Goal: Task Accomplishment & Management: Manage account settings

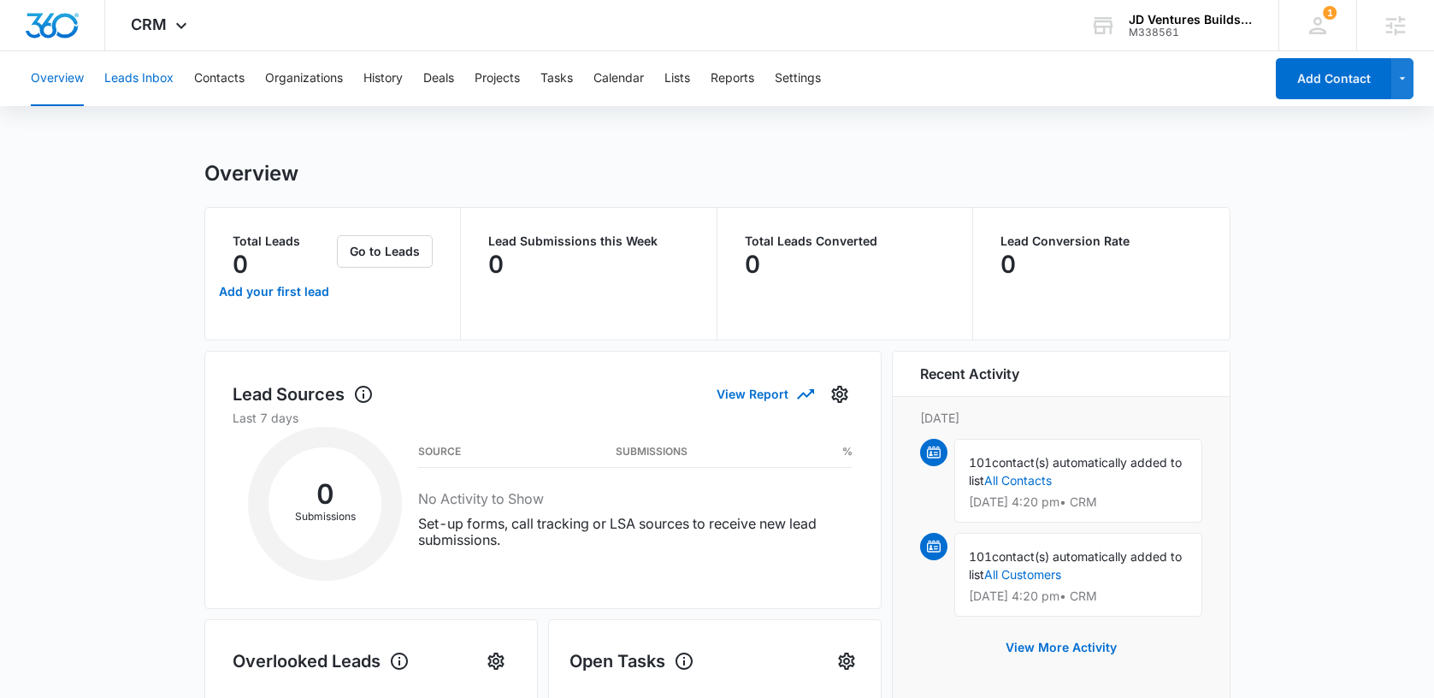
click at [131, 80] on button "Leads Inbox" at bounding box center [138, 78] width 69 height 55
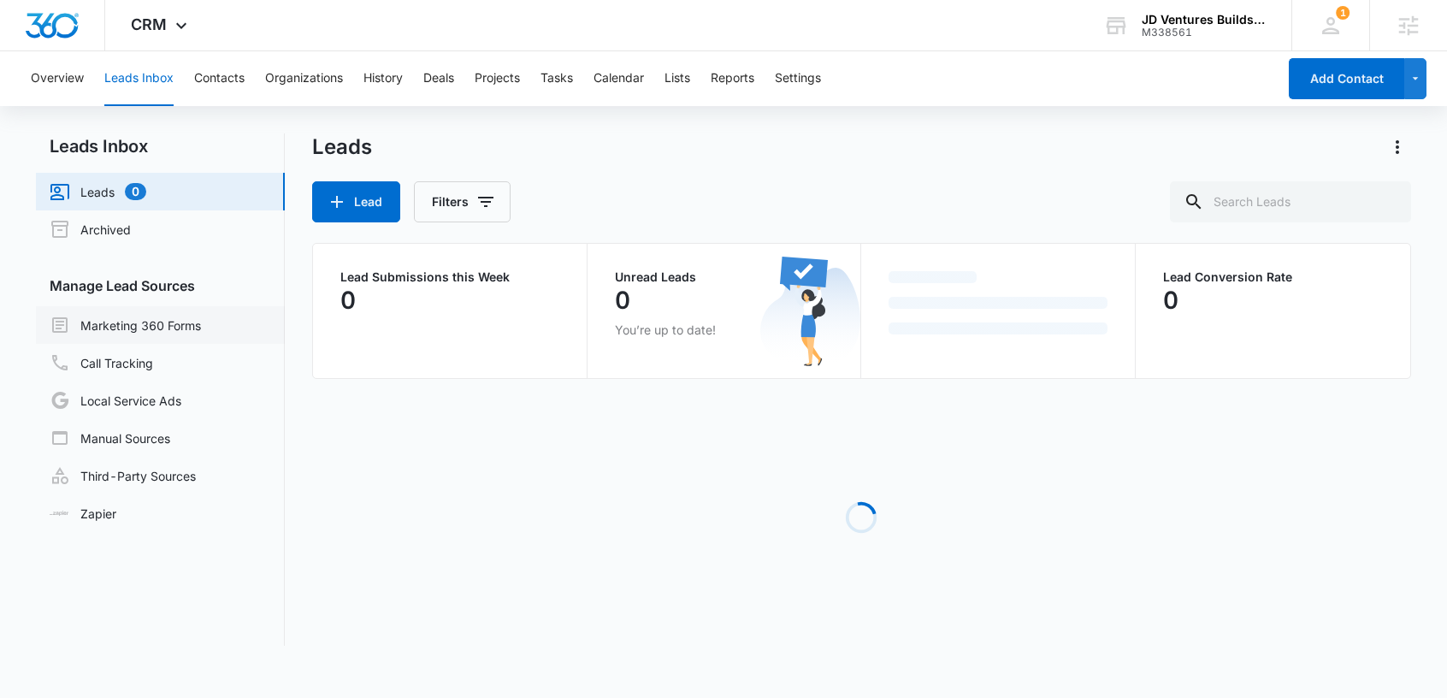
click at [142, 317] on link "Marketing 360 Forms" at bounding box center [125, 325] width 151 height 21
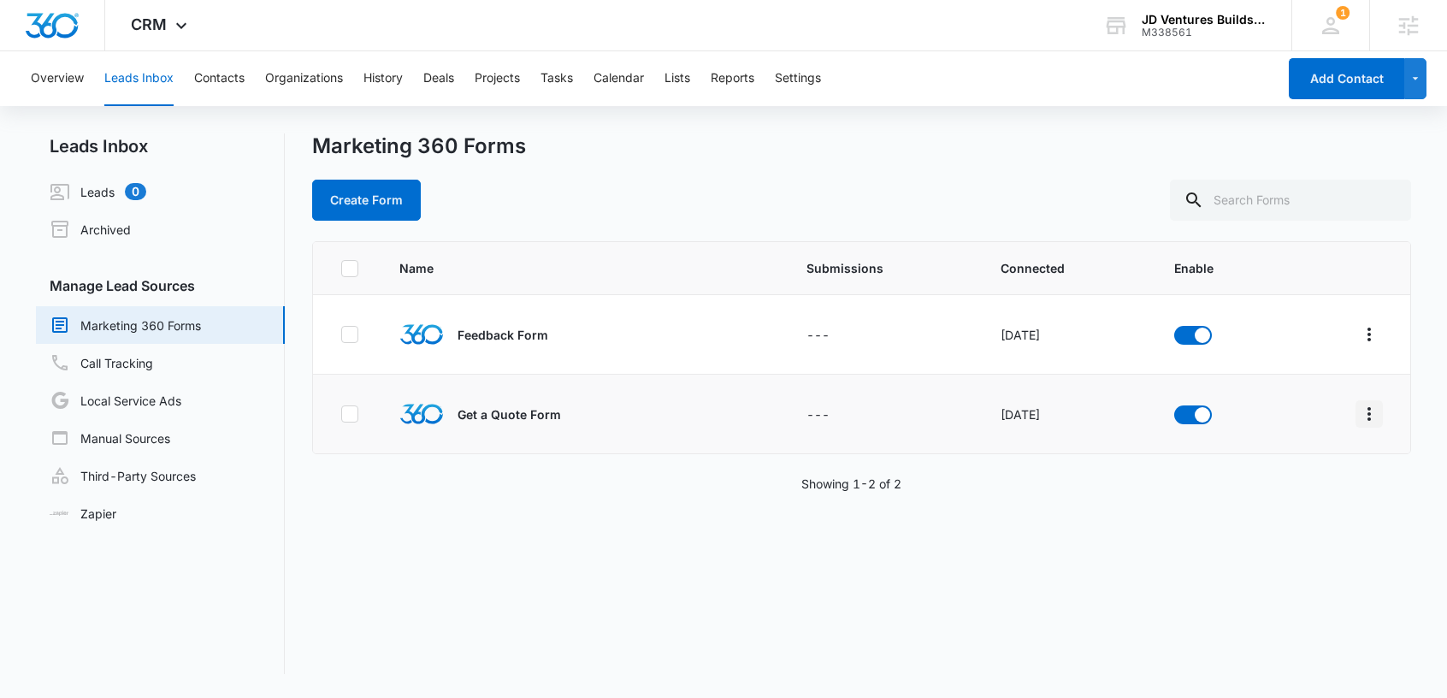
click at [1359, 422] on icon "Overflow Menu" at bounding box center [1369, 414] width 21 height 21
click at [1275, 513] on div "Field Mapping" at bounding box center [1280, 513] width 97 height 12
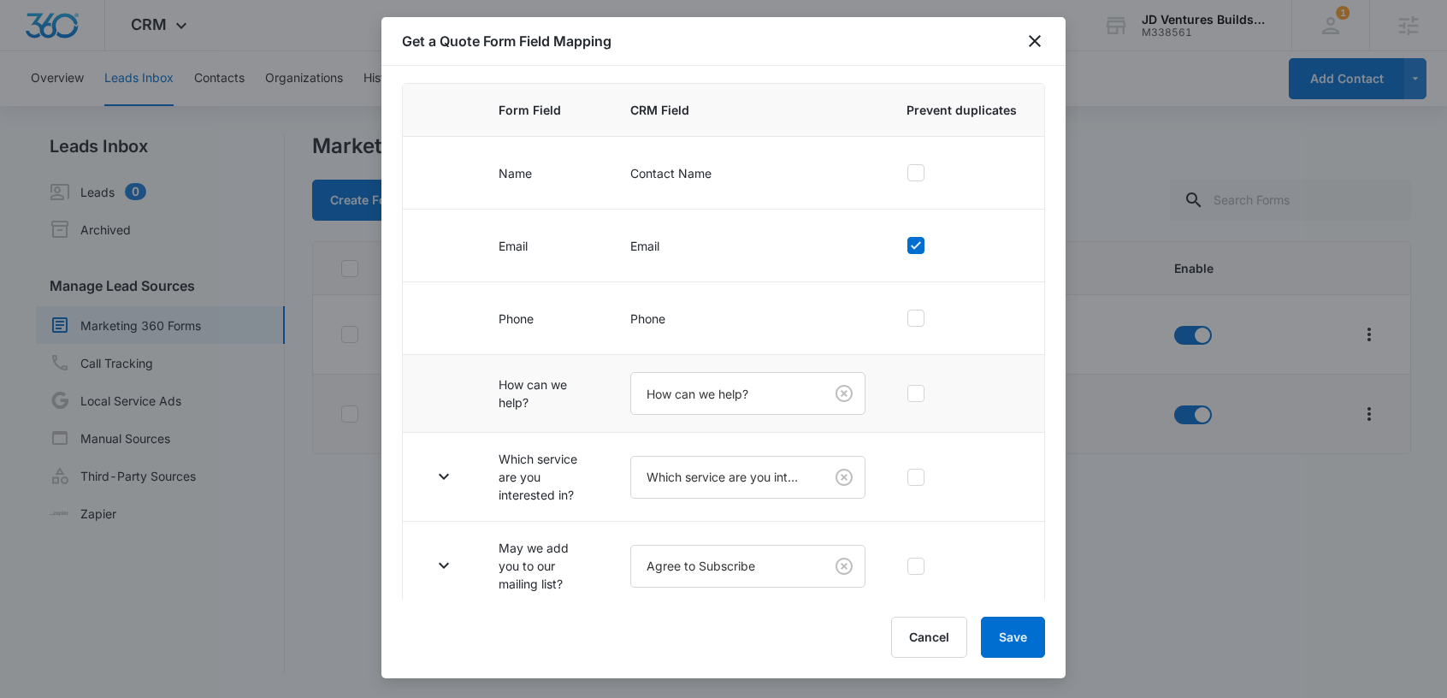
scroll to position [159, 0]
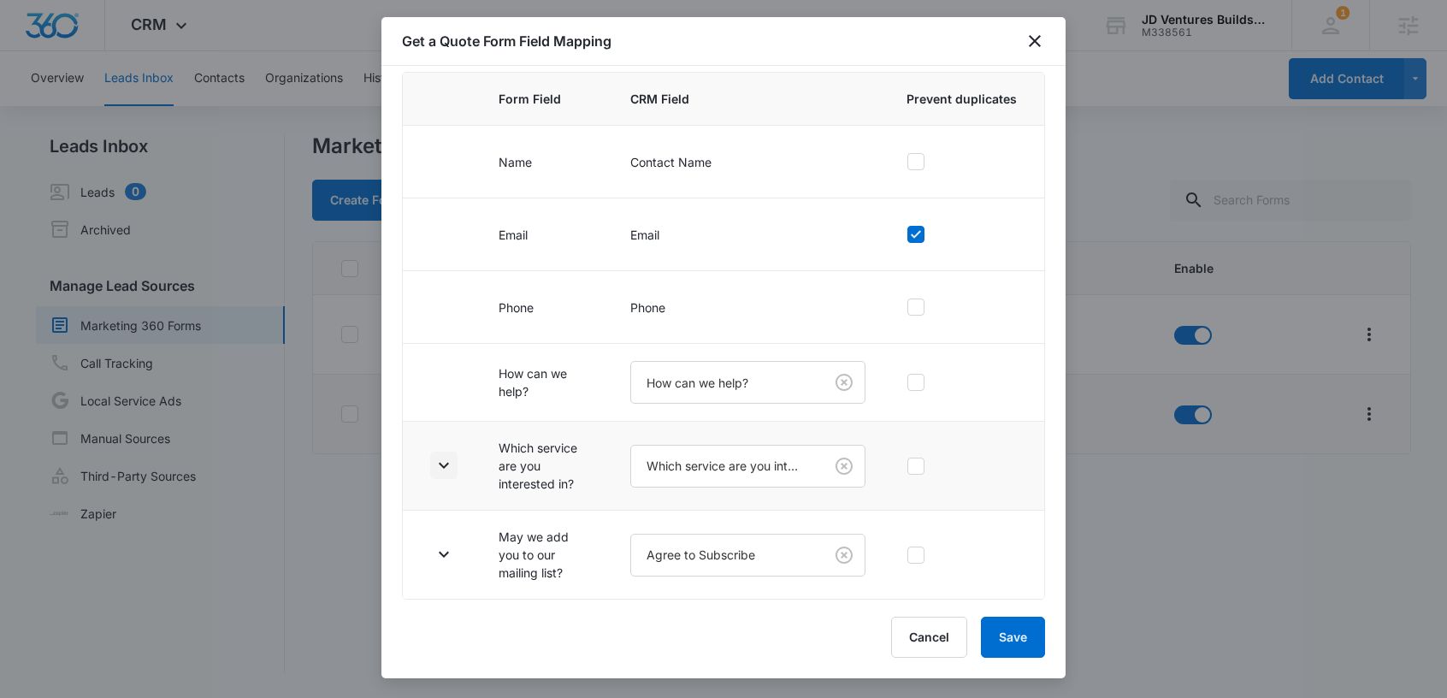
click at [452, 469] on icon "button" at bounding box center [444, 465] width 21 height 21
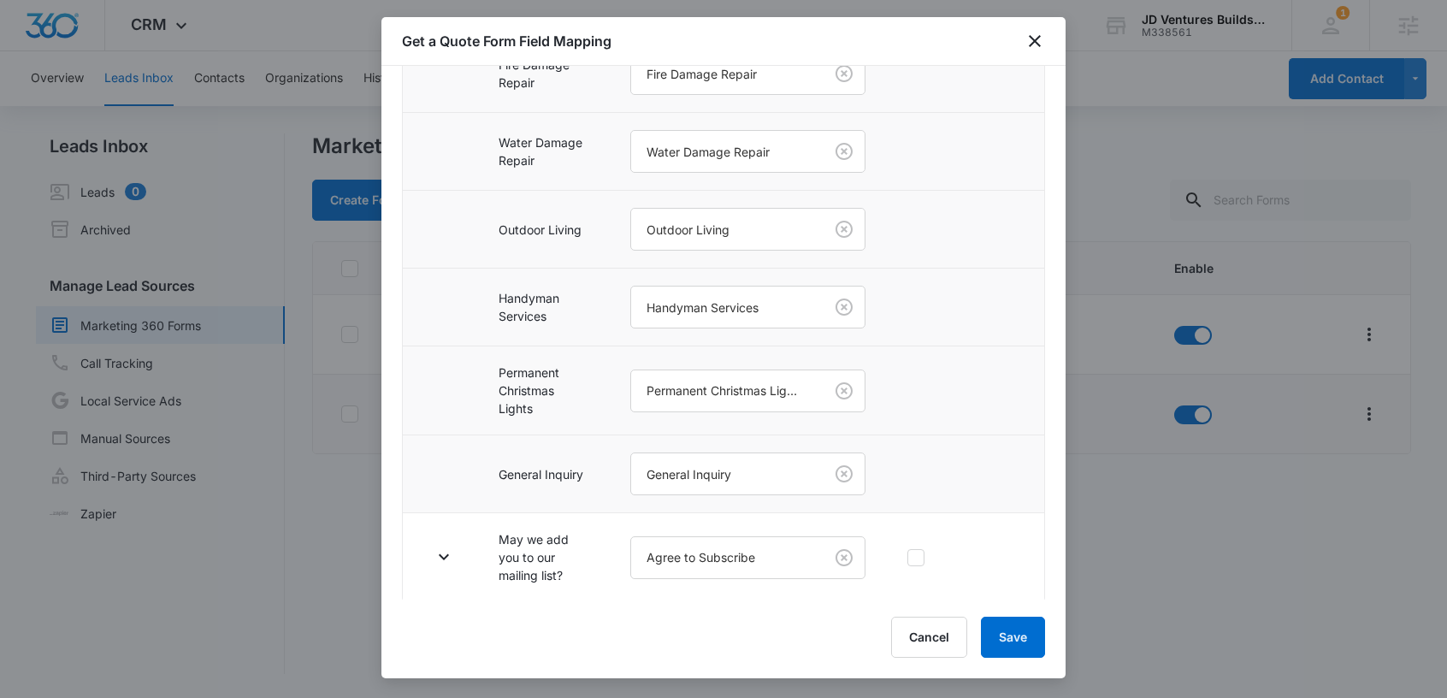
scroll to position [793, 0]
click at [448, 553] on icon "button" at bounding box center [444, 554] width 21 height 21
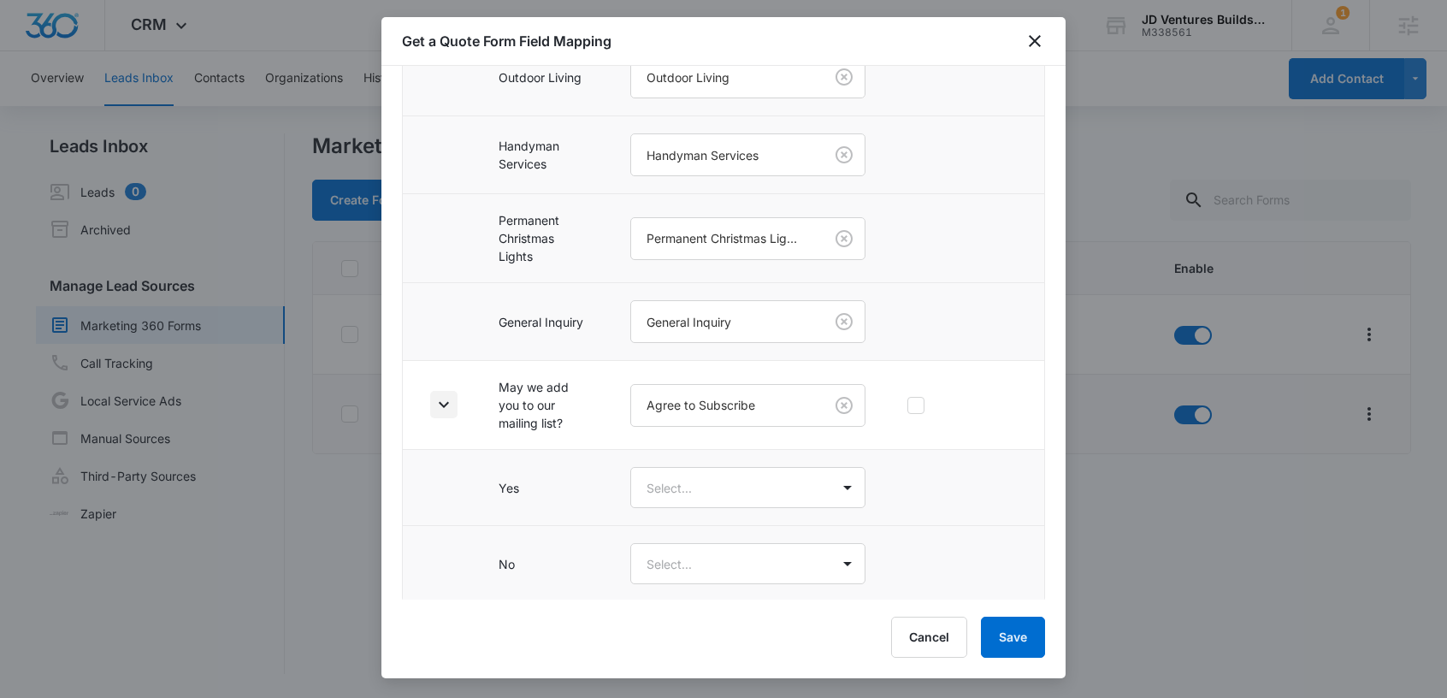
scroll to position [945, 0]
click at [695, 492] on body "CRM Apps Reputation Websites Forms CRM Email Social Content Ads Intelligence Fi…" at bounding box center [723, 349] width 1447 height 698
click at [676, 533] on div "Yes" at bounding box center [742, 545] width 225 height 32
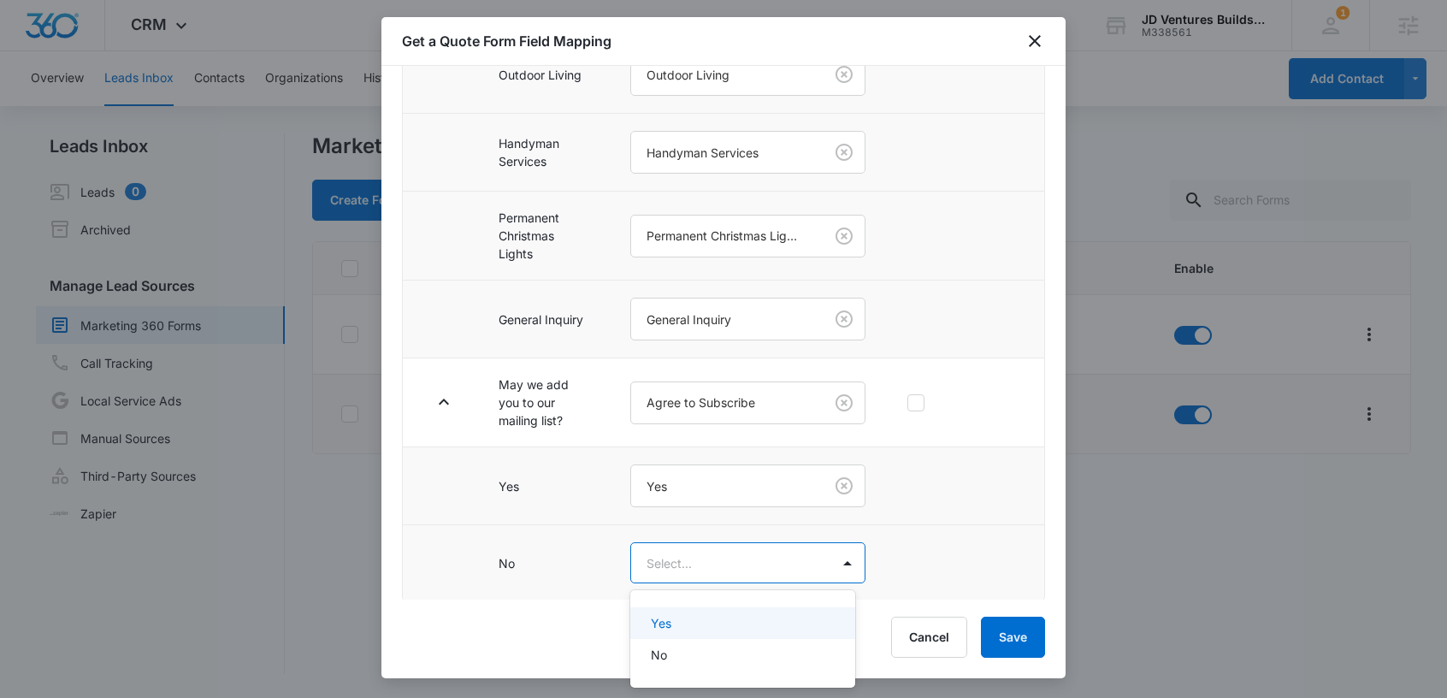
click at [670, 560] on body "CRM Apps Reputation Websites Forms CRM Email Social Content Ads Intelligence Fi…" at bounding box center [723, 349] width 1447 height 698
click at [672, 646] on div "No" at bounding box center [741, 655] width 180 height 18
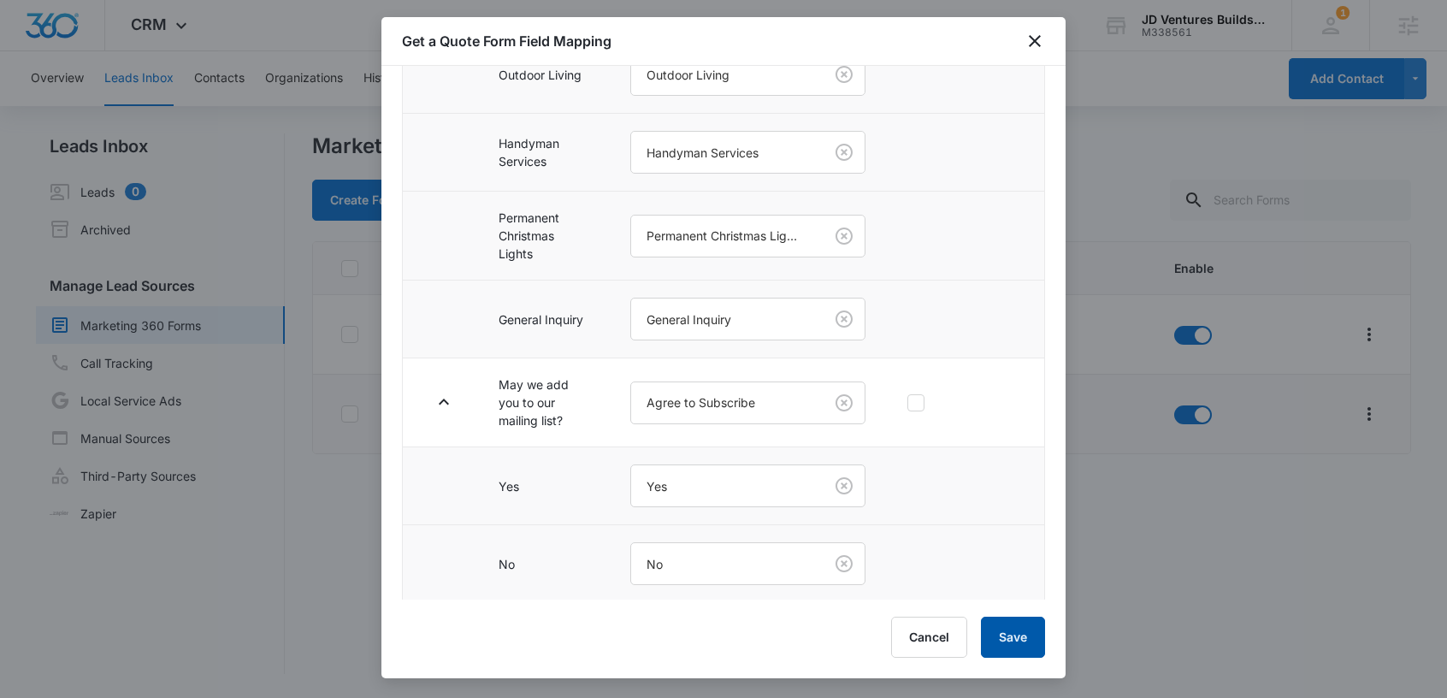
click at [1033, 636] on button "Save" at bounding box center [1013, 637] width 64 height 41
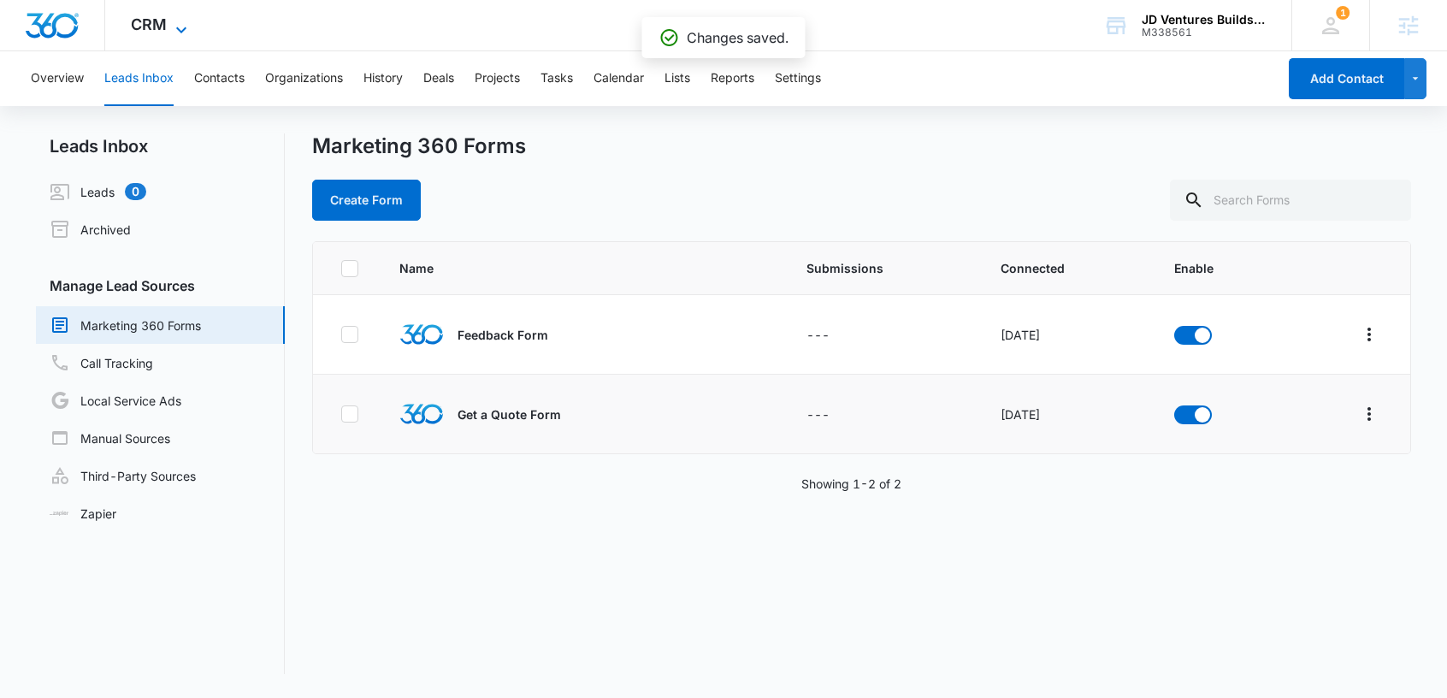
click at [173, 20] on icon at bounding box center [181, 30] width 21 height 21
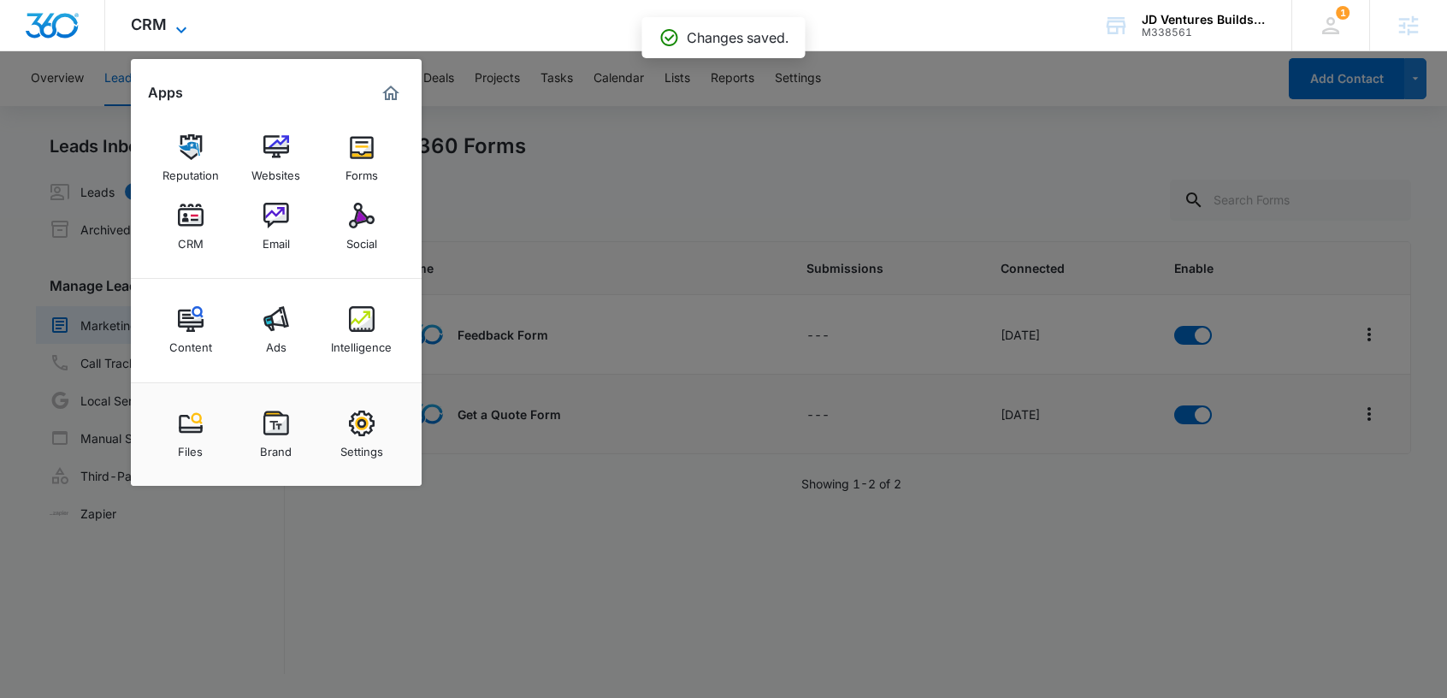
click at [173, 20] on icon at bounding box center [181, 30] width 21 height 21
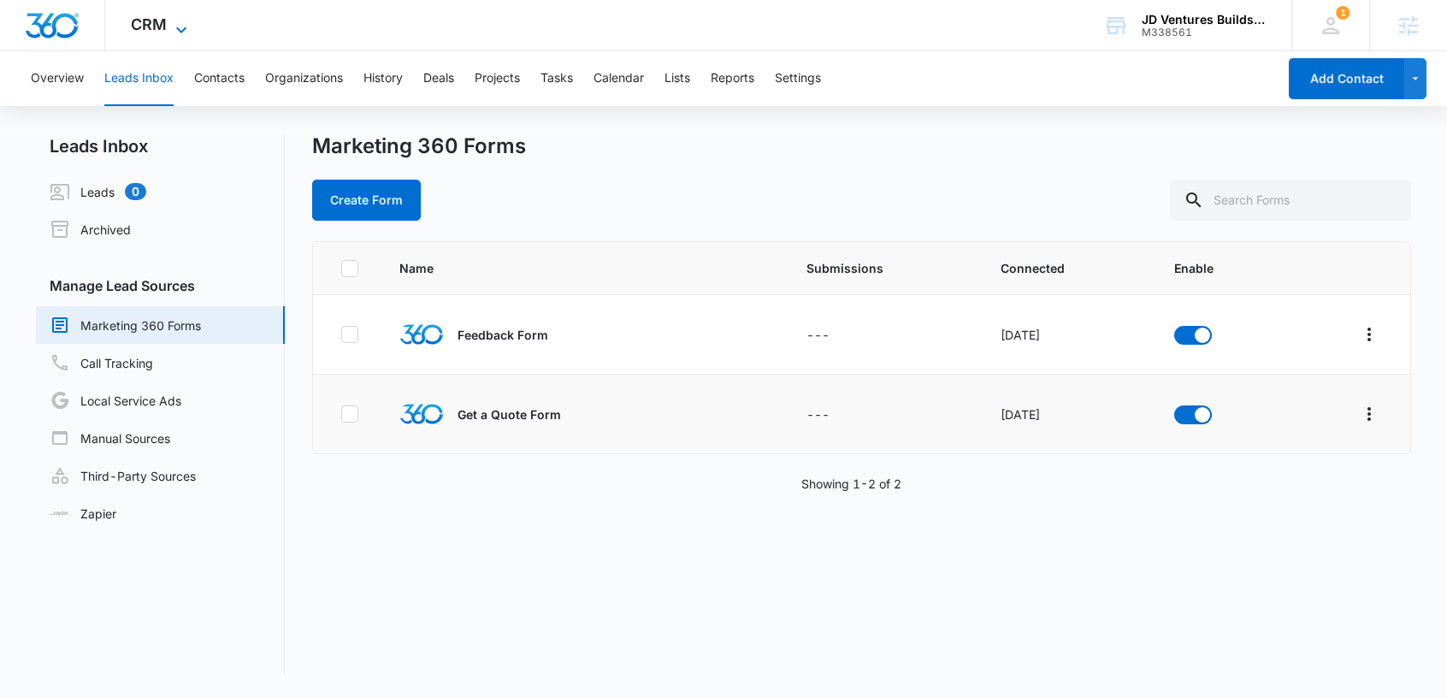
click at [180, 20] on icon at bounding box center [181, 30] width 21 height 21
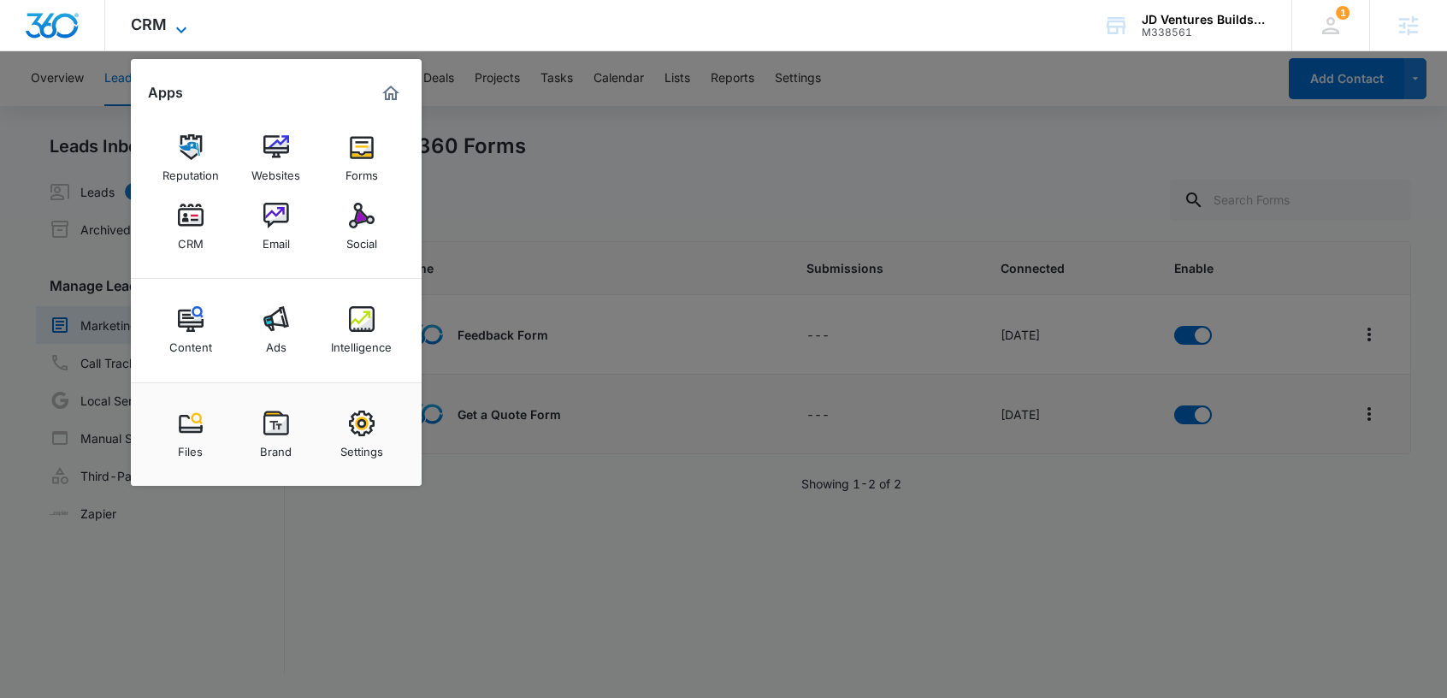
click at [180, 20] on icon at bounding box center [181, 30] width 21 height 21
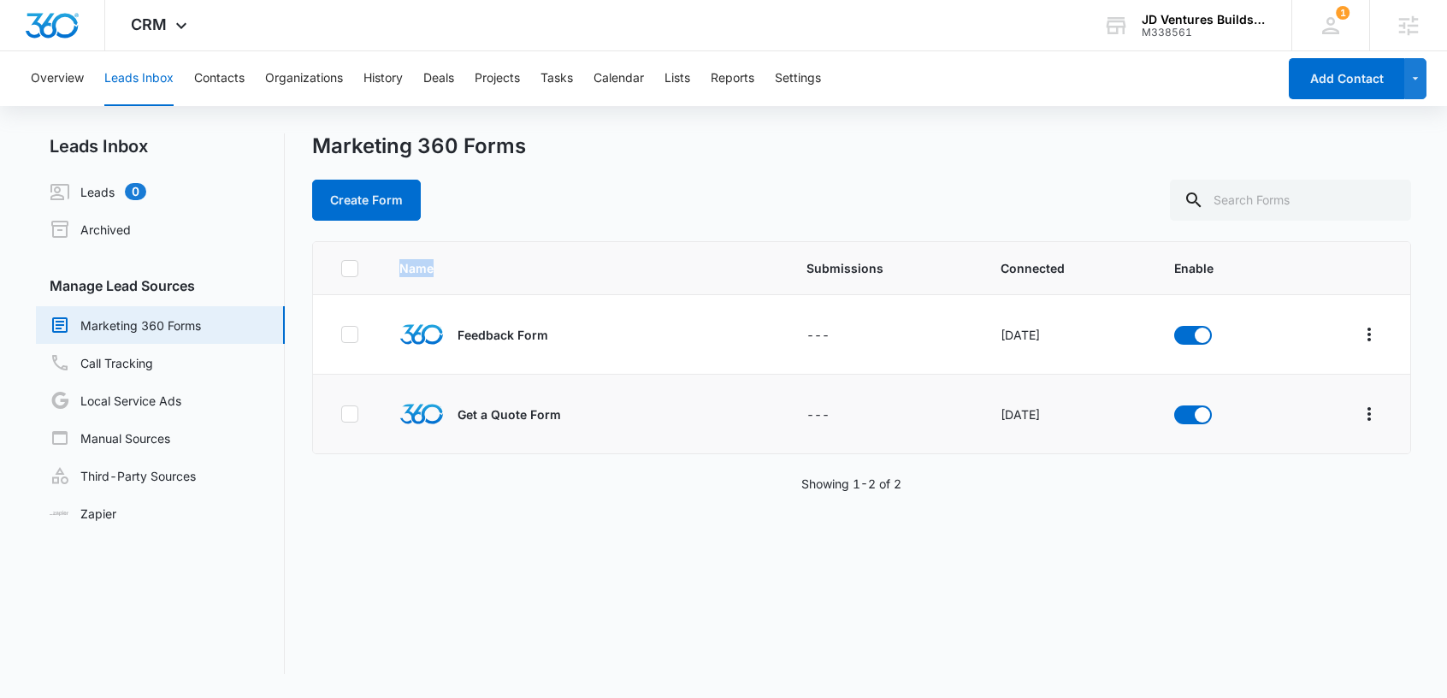
click at [656, 259] on span "Name" at bounding box center [545, 268] width 292 height 18
click at [161, 25] on span "CRM" at bounding box center [149, 24] width 36 height 18
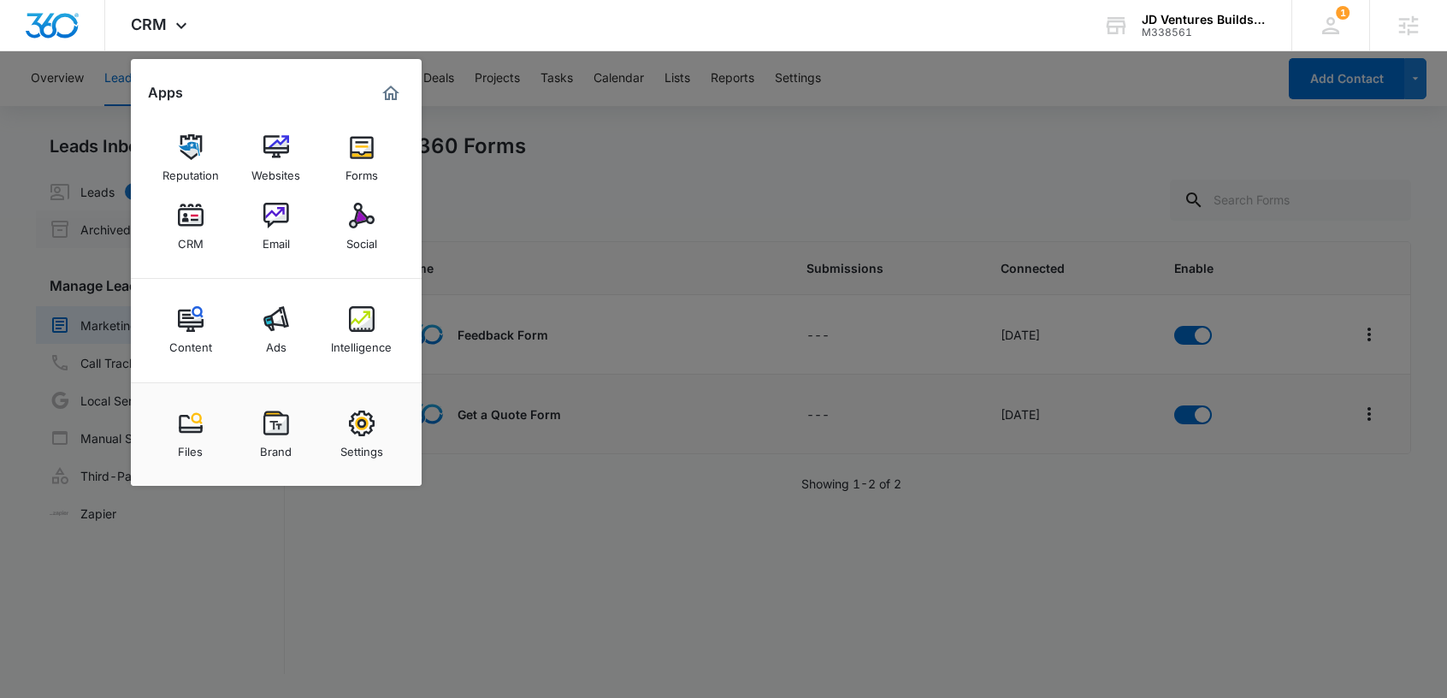
click at [273, 225] on img at bounding box center [276, 216] width 26 height 26
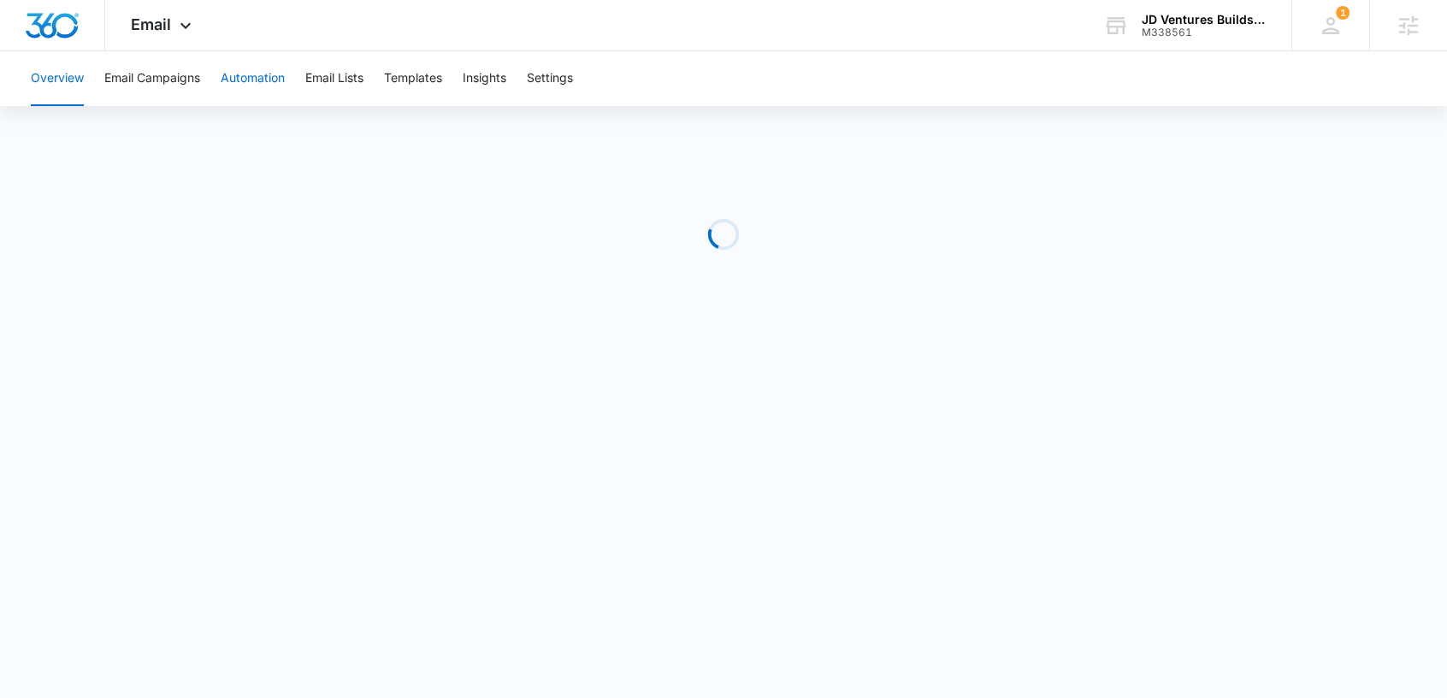
click at [254, 78] on button "Automation" at bounding box center [253, 78] width 64 height 55
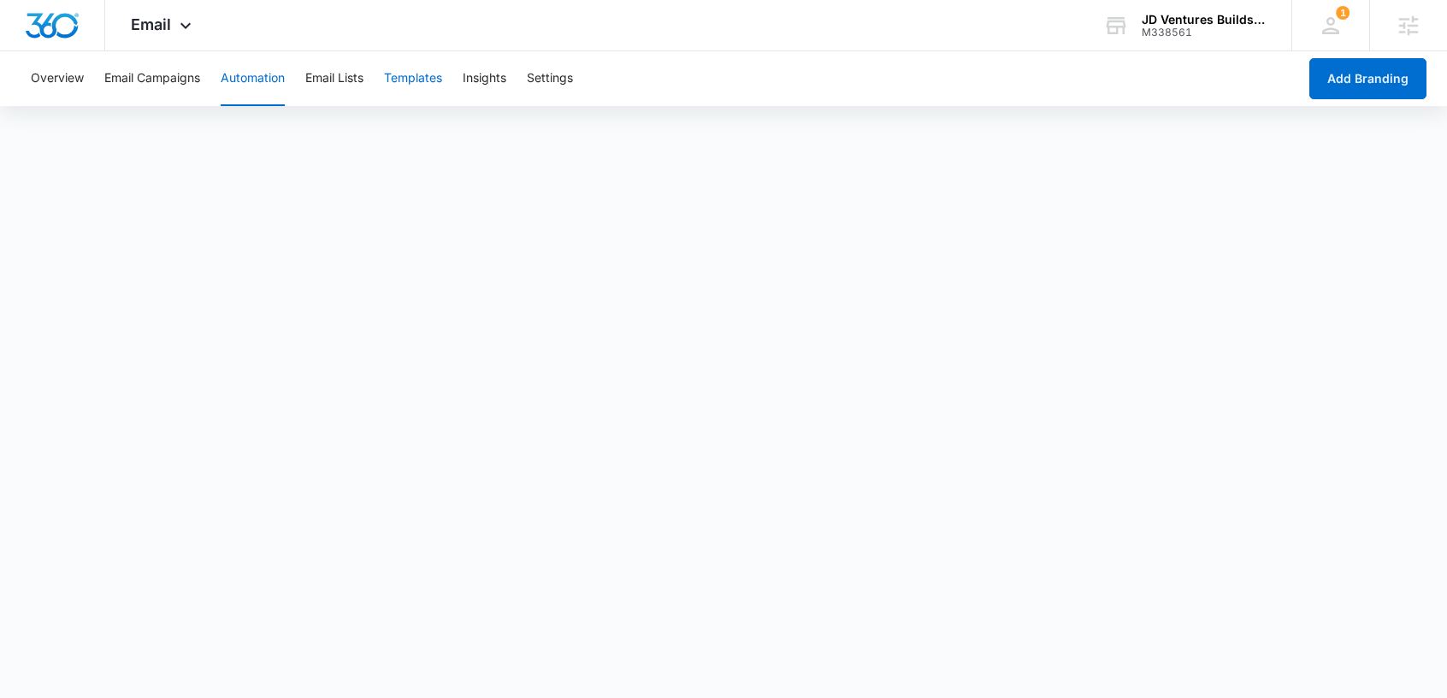
click at [417, 72] on button "Templates" at bounding box center [413, 78] width 58 height 55
click at [174, 36] on div "Email Apps Reputation Websites Forms CRM Email Social Content Ads Intelligence …" at bounding box center [163, 25] width 116 height 50
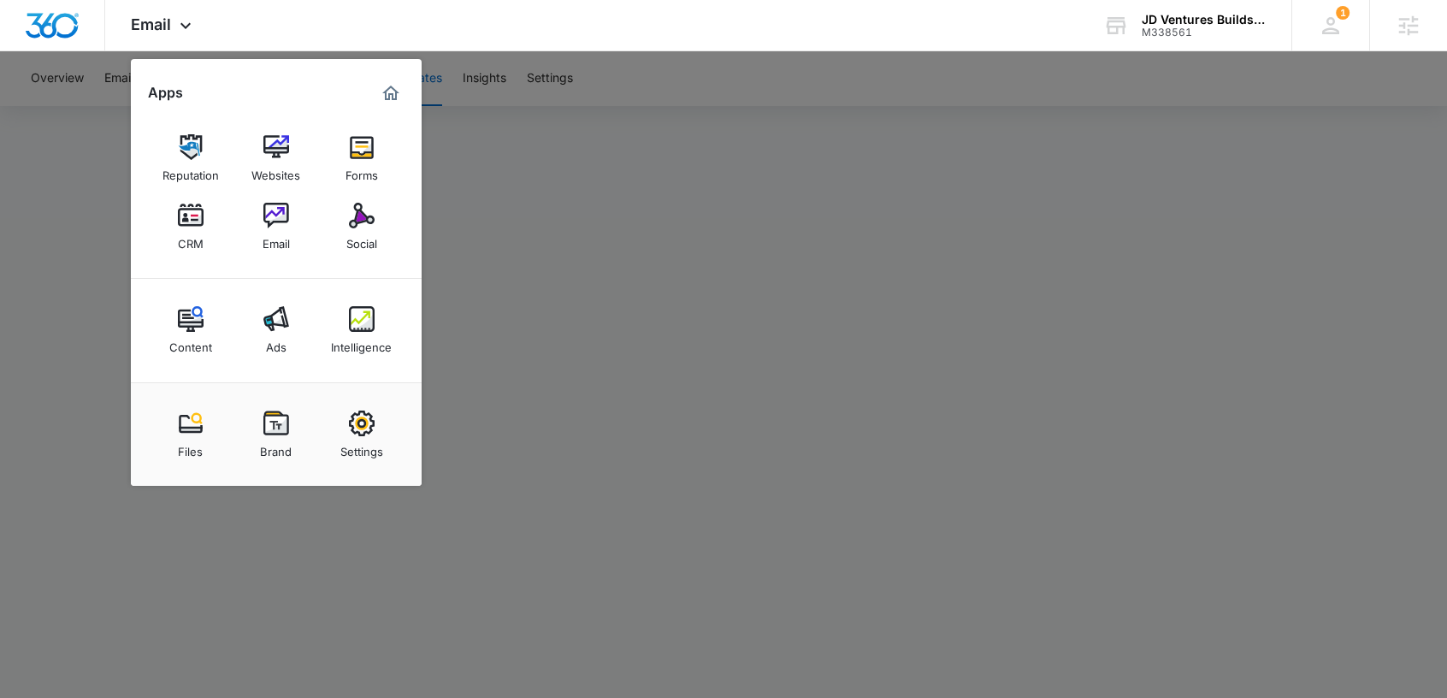
click at [734, 144] on div at bounding box center [723, 349] width 1447 height 698
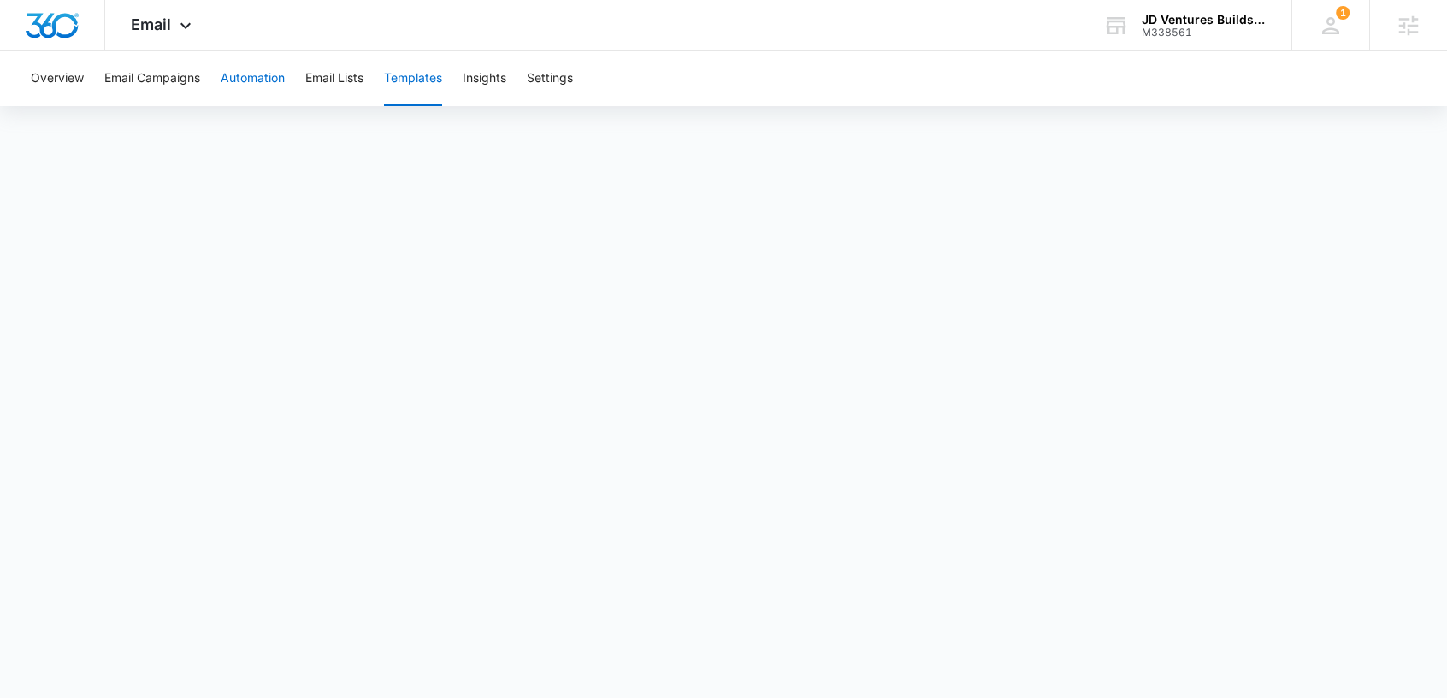
click at [255, 80] on button "Automation" at bounding box center [253, 78] width 64 height 55
click at [61, 29] on img "Dashboard" at bounding box center [52, 26] width 55 height 26
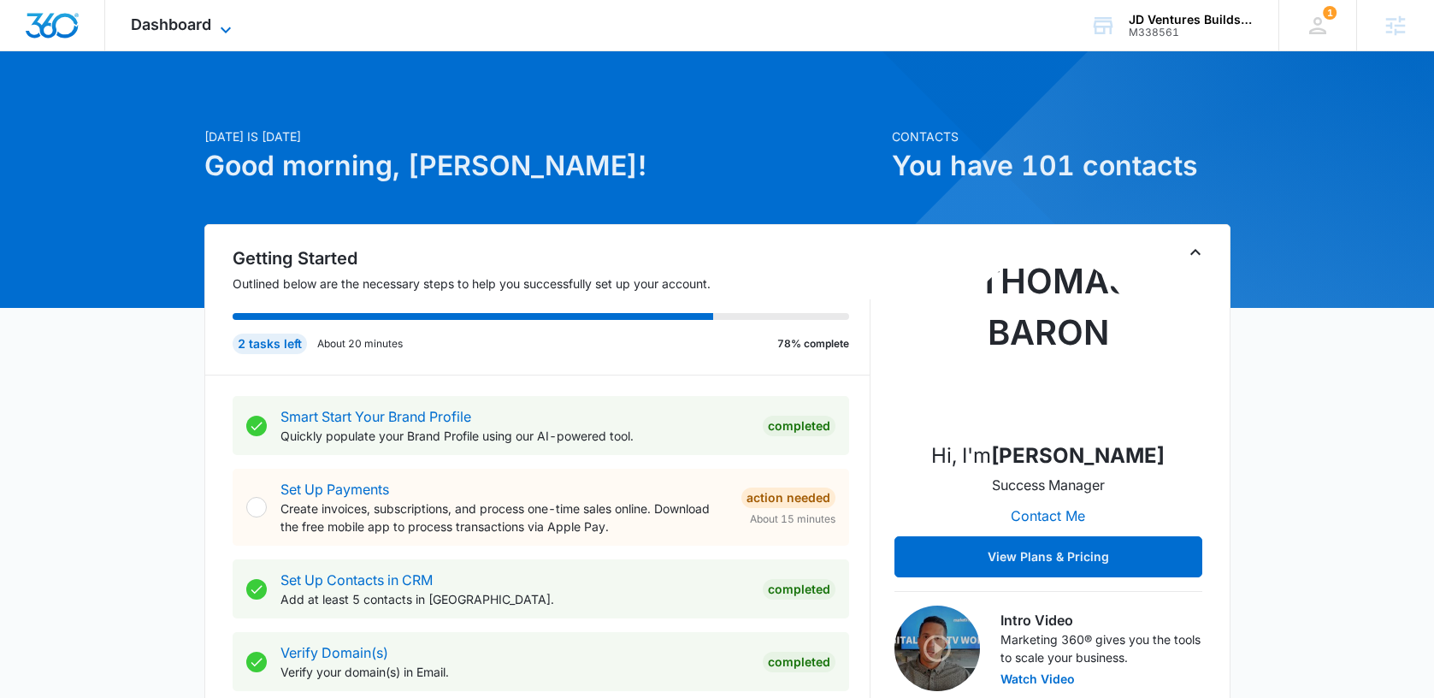
click at [208, 21] on span "Dashboard" at bounding box center [171, 24] width 80 height 18
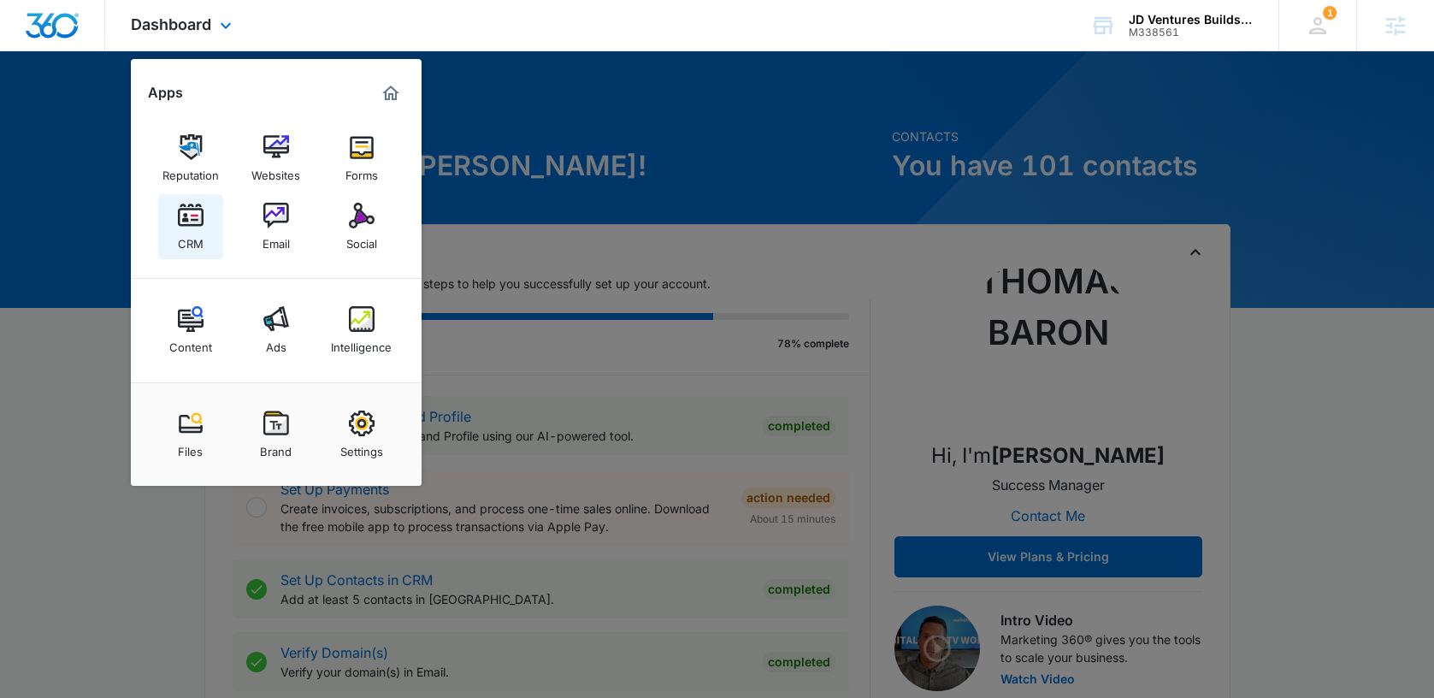
click at [202, 220] on img at bounding box center [191, 216] width 26 height 26
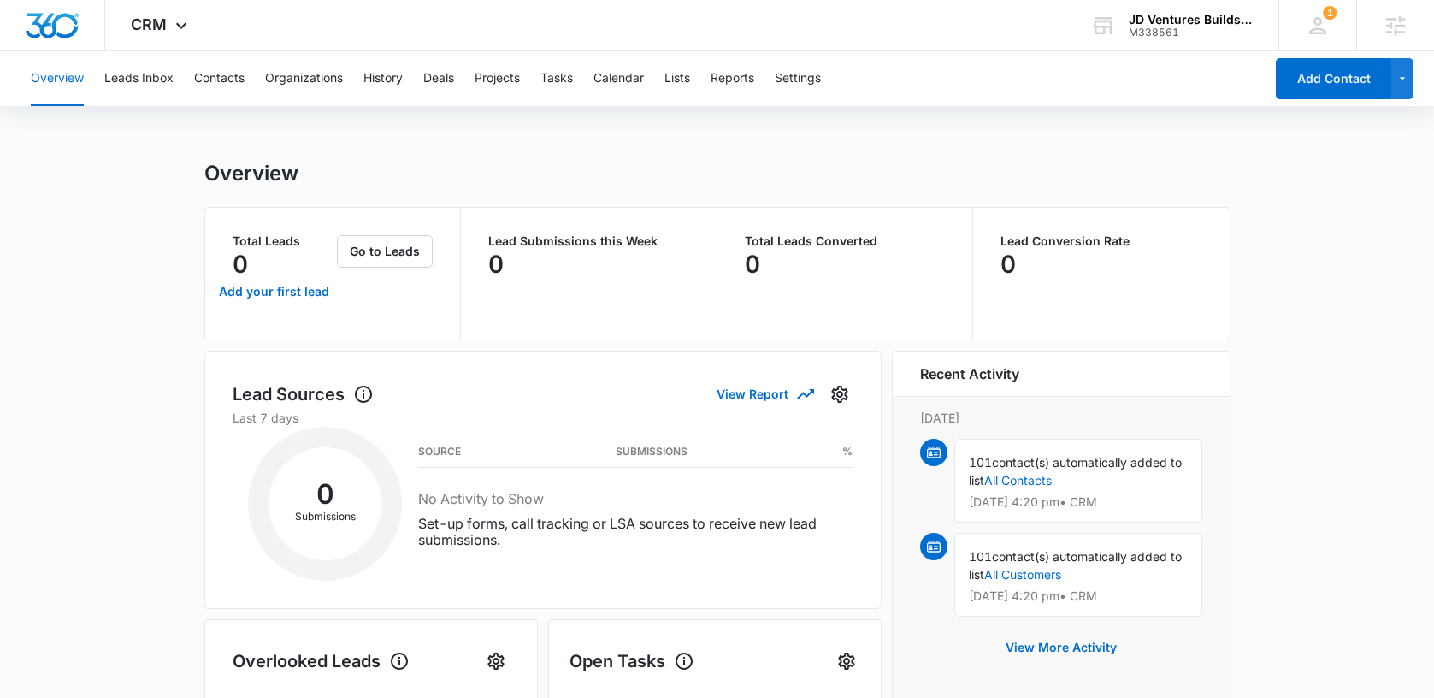
click at [656, 82] on div "Overview Leads Inbox Contacts Organizations History Deals Projects Tasks Calend…" at bounding box center [643, 78] width 1244 height 55
click at [675, 80] on button "Lists" at bounding box center [678, 78] width 26 height 55
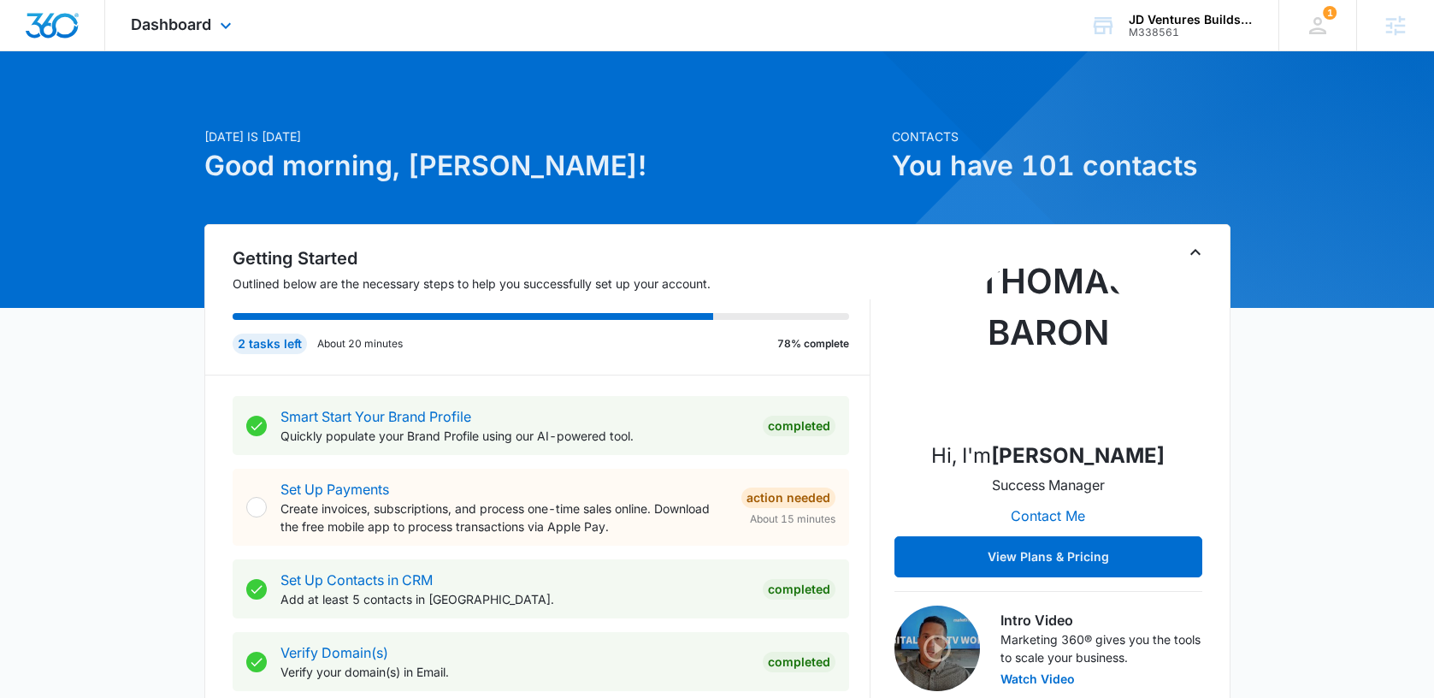
click at [187, 13] on div "Dashboard Apps Reputation Websites Forms CRM Email Social Content Ads Intellige…" at bounding box center [183, 25] width 157 height 50
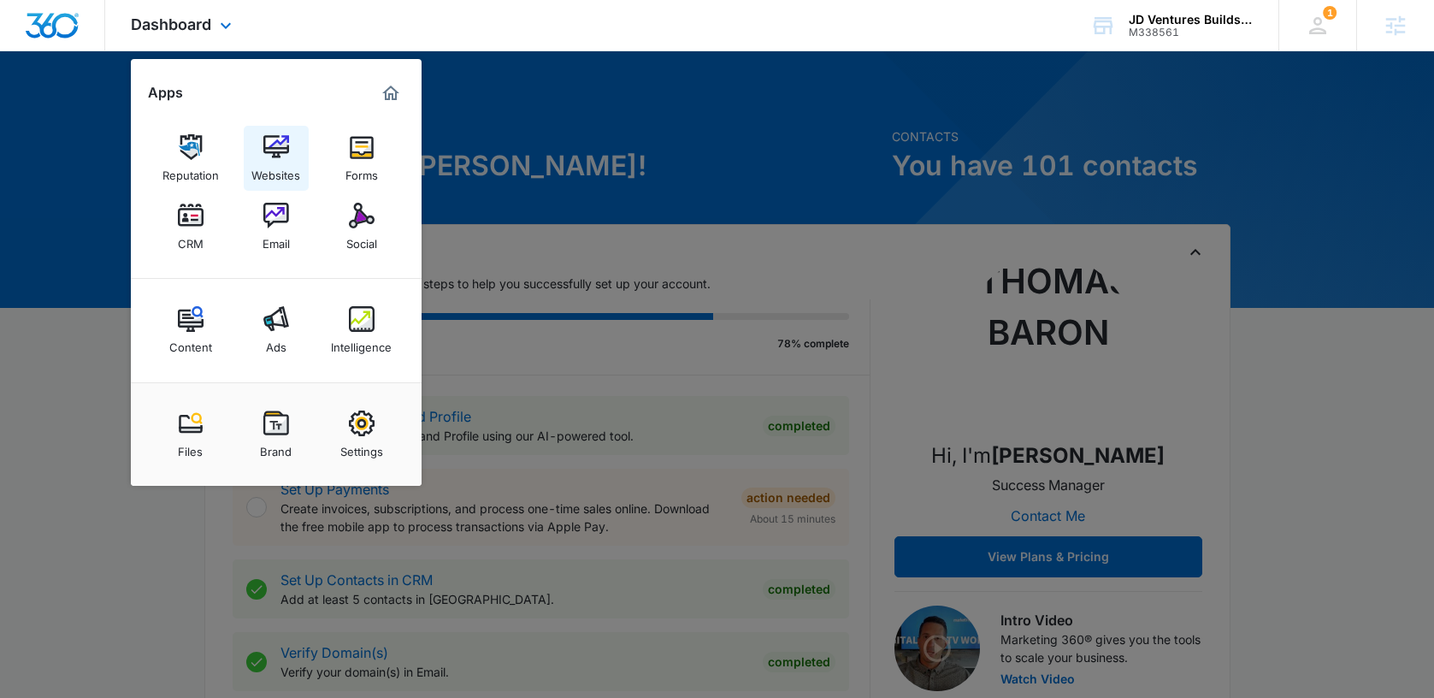
click at [287, 159] on img at bounding box center [276, 147] width 26 height 26
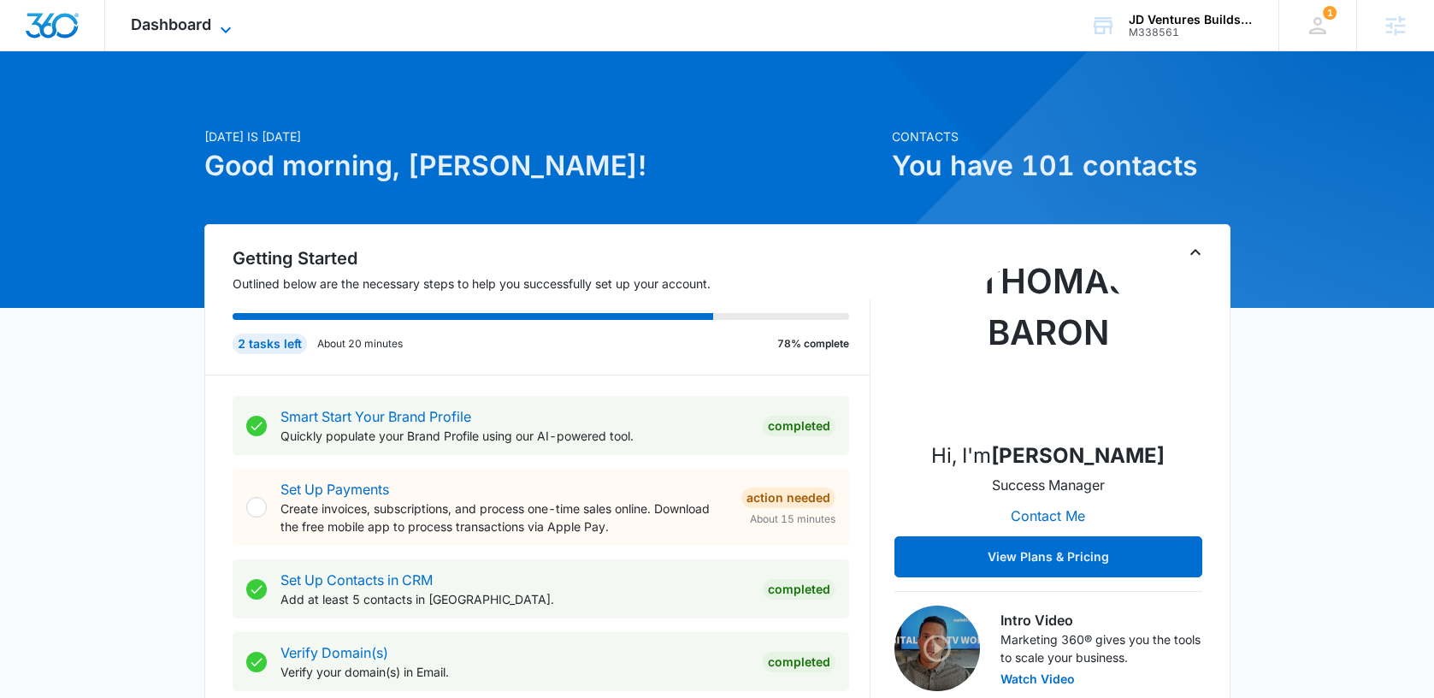
click at [218, 21] on icon at bounding box center [226, 30] width 21 height 21
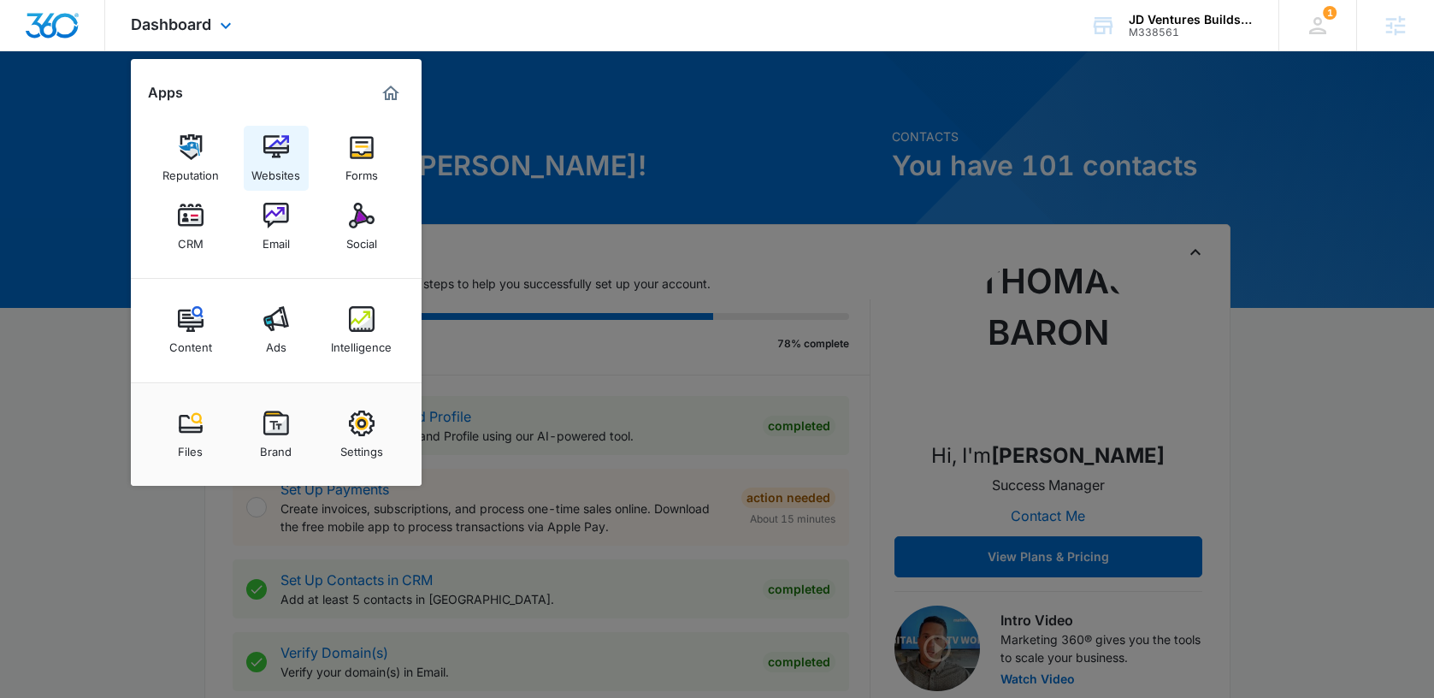
click at [270, 141] on img at bounding box center [276, 147] width 26 height 26
